Goal: Navigation & Orientation: Find specific page/section

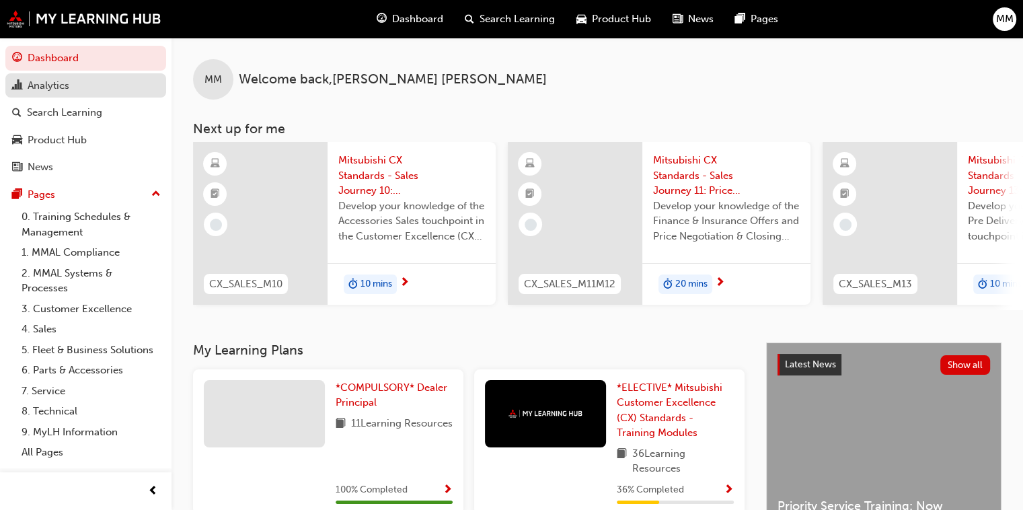
click at [42, 83] on div "Analytics" at bounding box center [49, 85] width 42 height 15
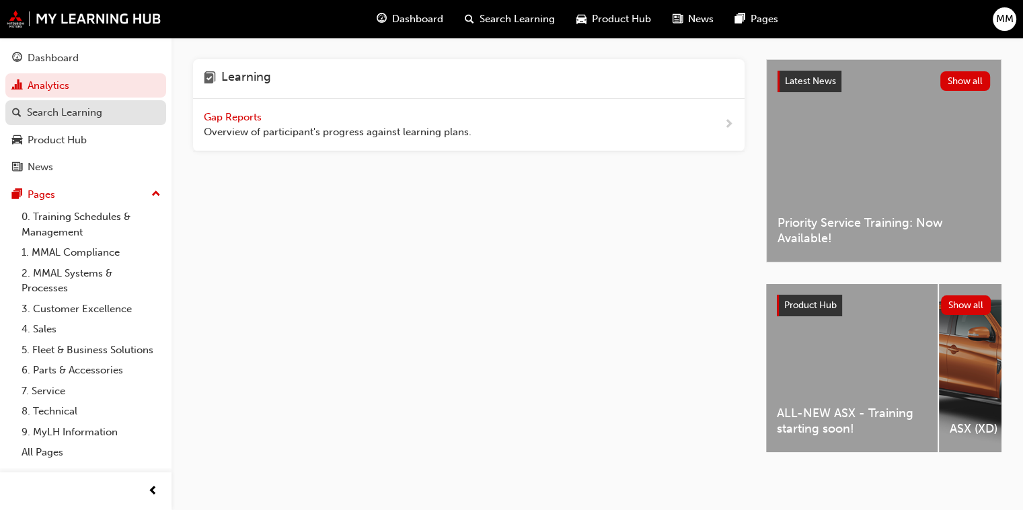
click at [50, 117] on div "Search Learning" at bounding box center [64, 112] width 75 height 15
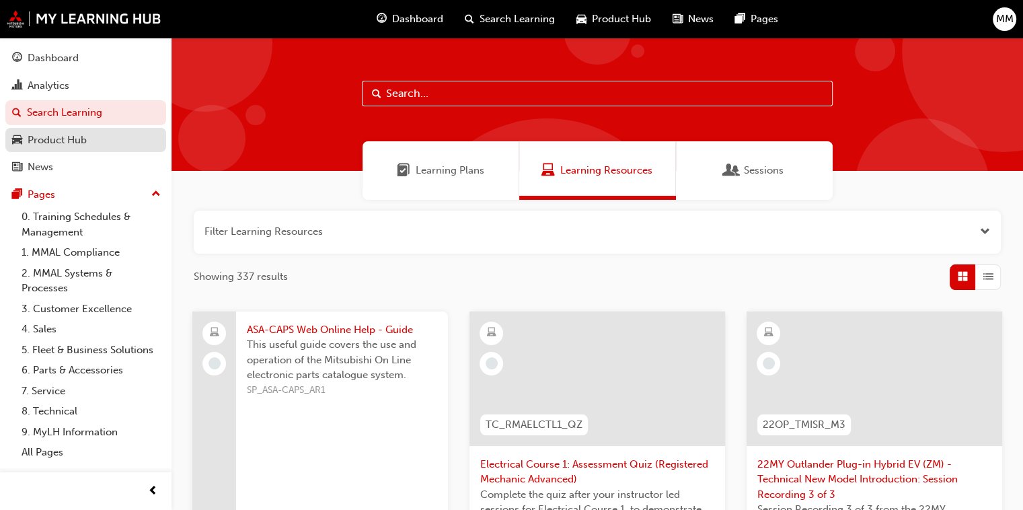
click at [45, 136] on div "Product Hub" at bounding box center [57, 140] width 59 height 15
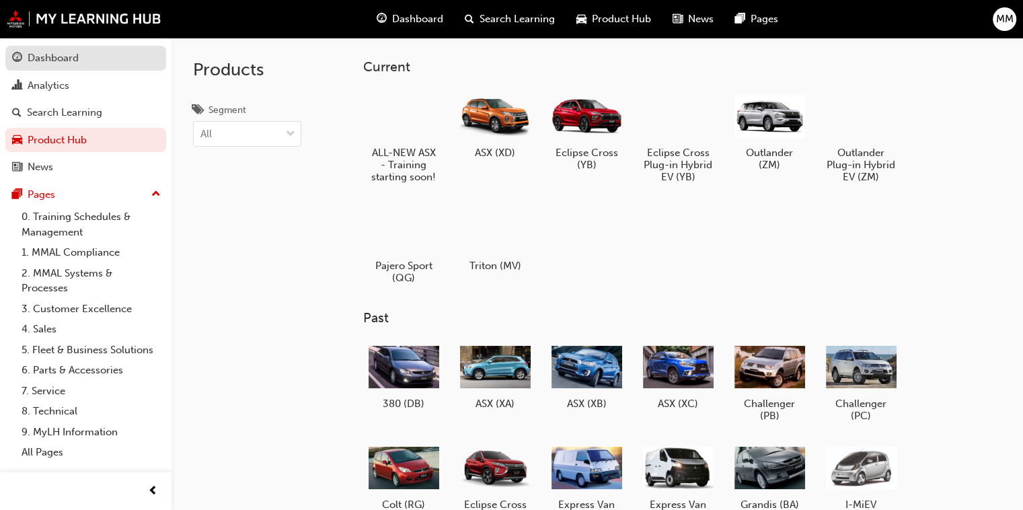
click at [40, 68] on link "Dashboard" at bounding box center [85, 58] width 161 height 25
